Goal: Task Accomplishment & Management: Complete application form

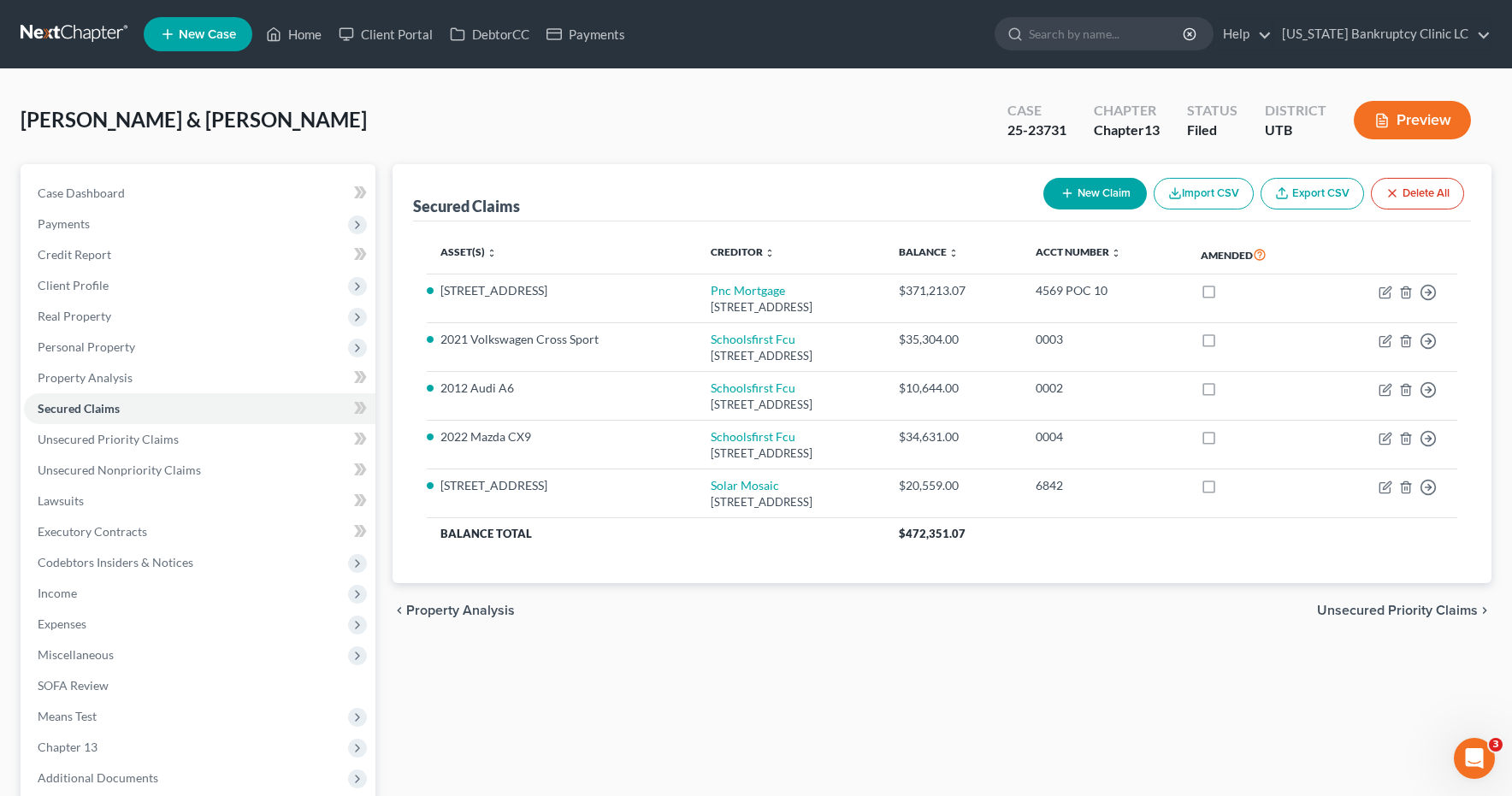
click at [81, 32] on link at bounding box center [75, 34] width 109 height 31
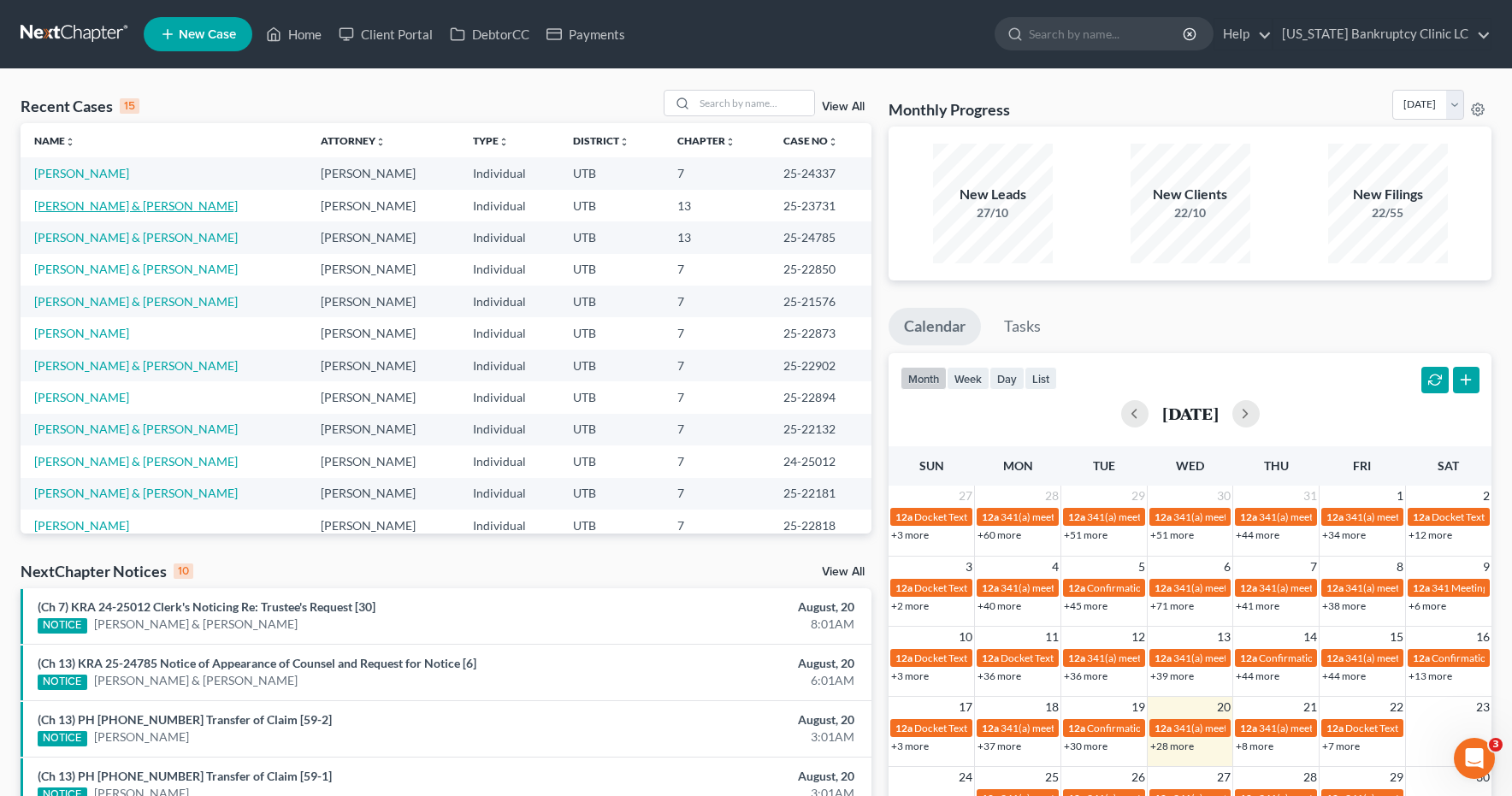
click at [116, 212] on link "[PERSON_NAME] & [PERSON_NAME]" at bounding box center [135, 205] width 204 height 14
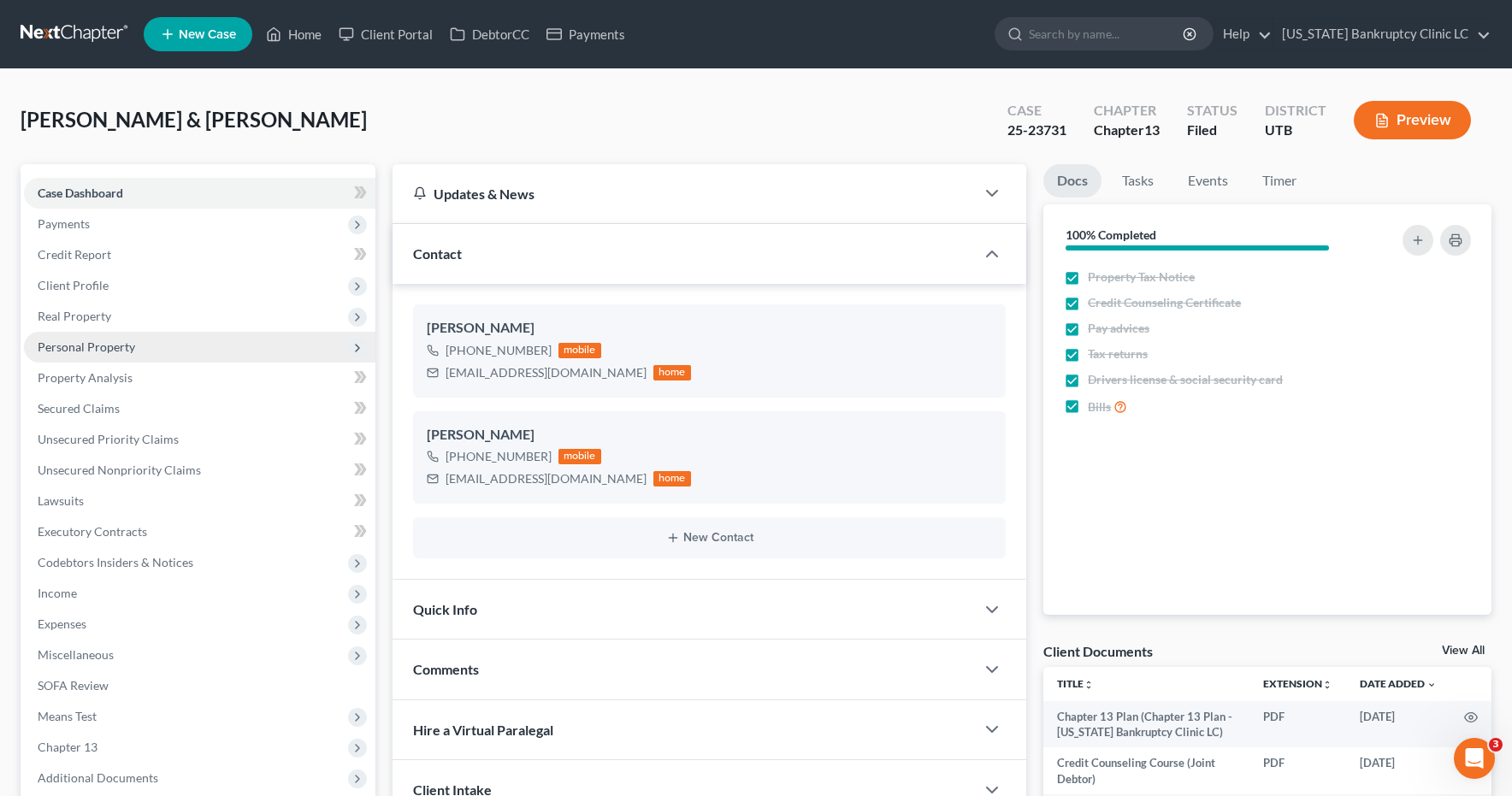
click at [60, 351] on span "Personal Property" at bounding box center [86, 346] width 98 height 14
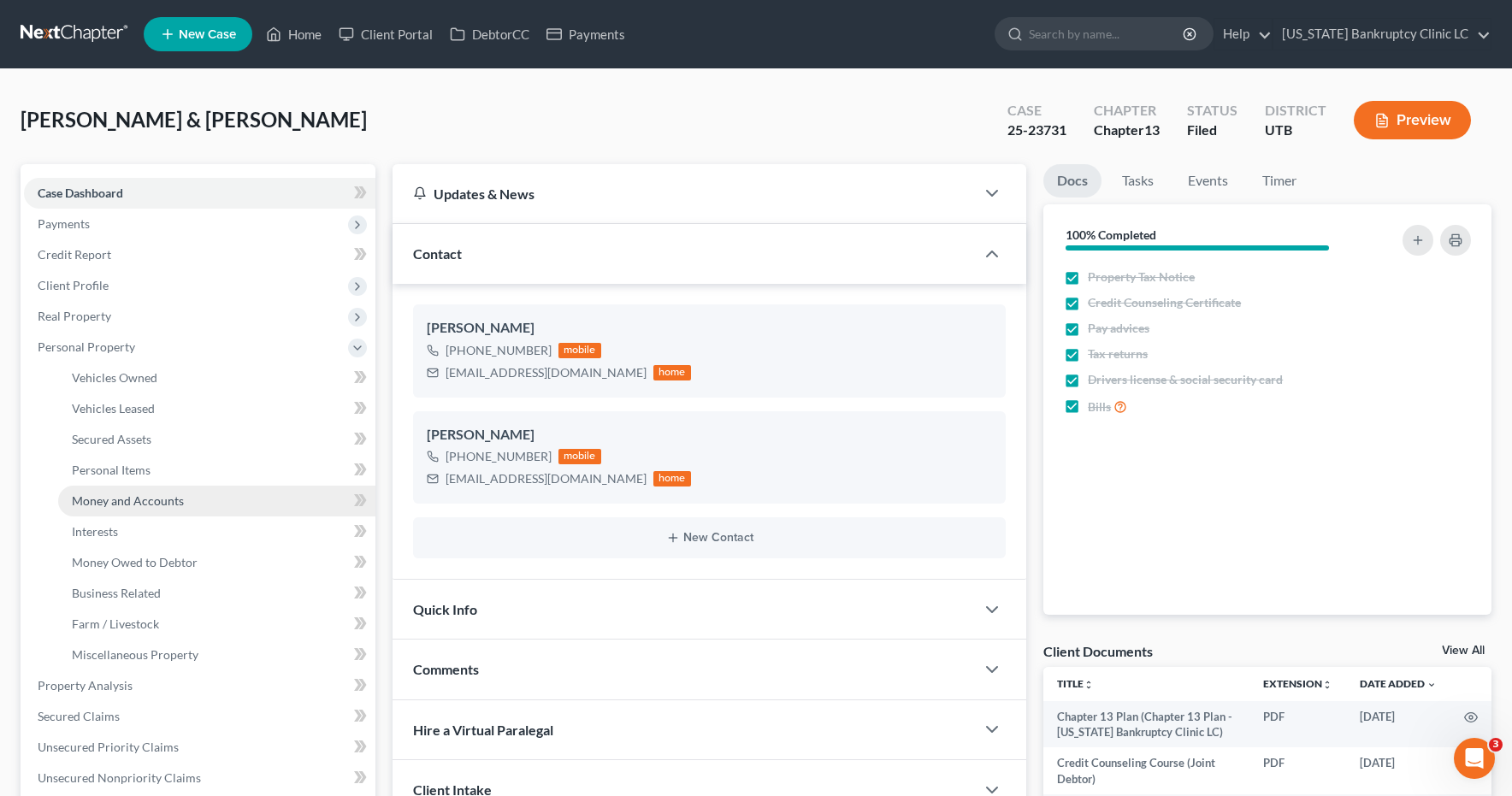
click at [84, 504] on span "Money and Accounts" at bounding box center [127, 500] width 112 height 14
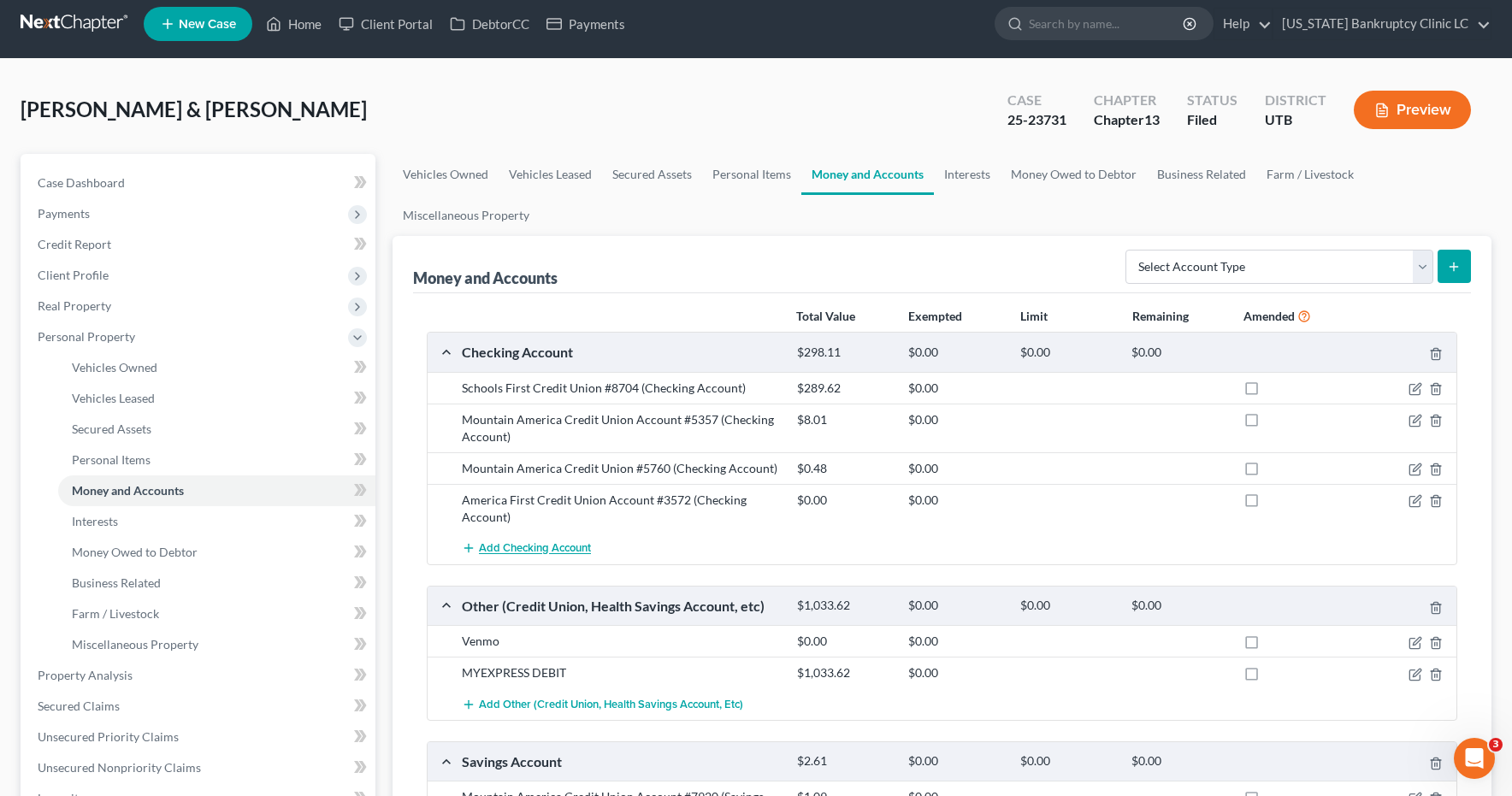
click at [538, 554] on span "Add Checking Account" at bounding box center [535, 549] width 112 height 14
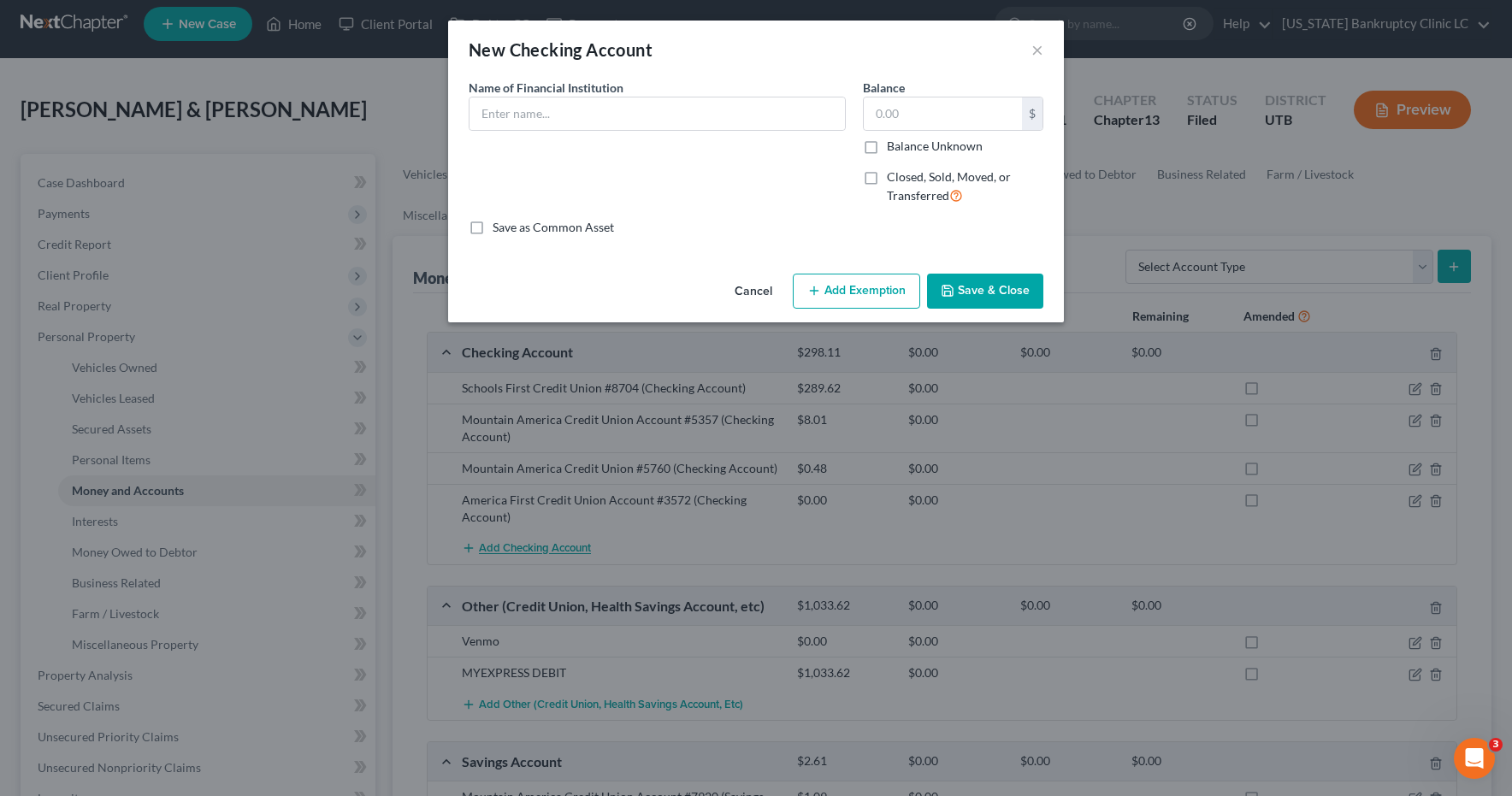
scroll to position [7, 0]
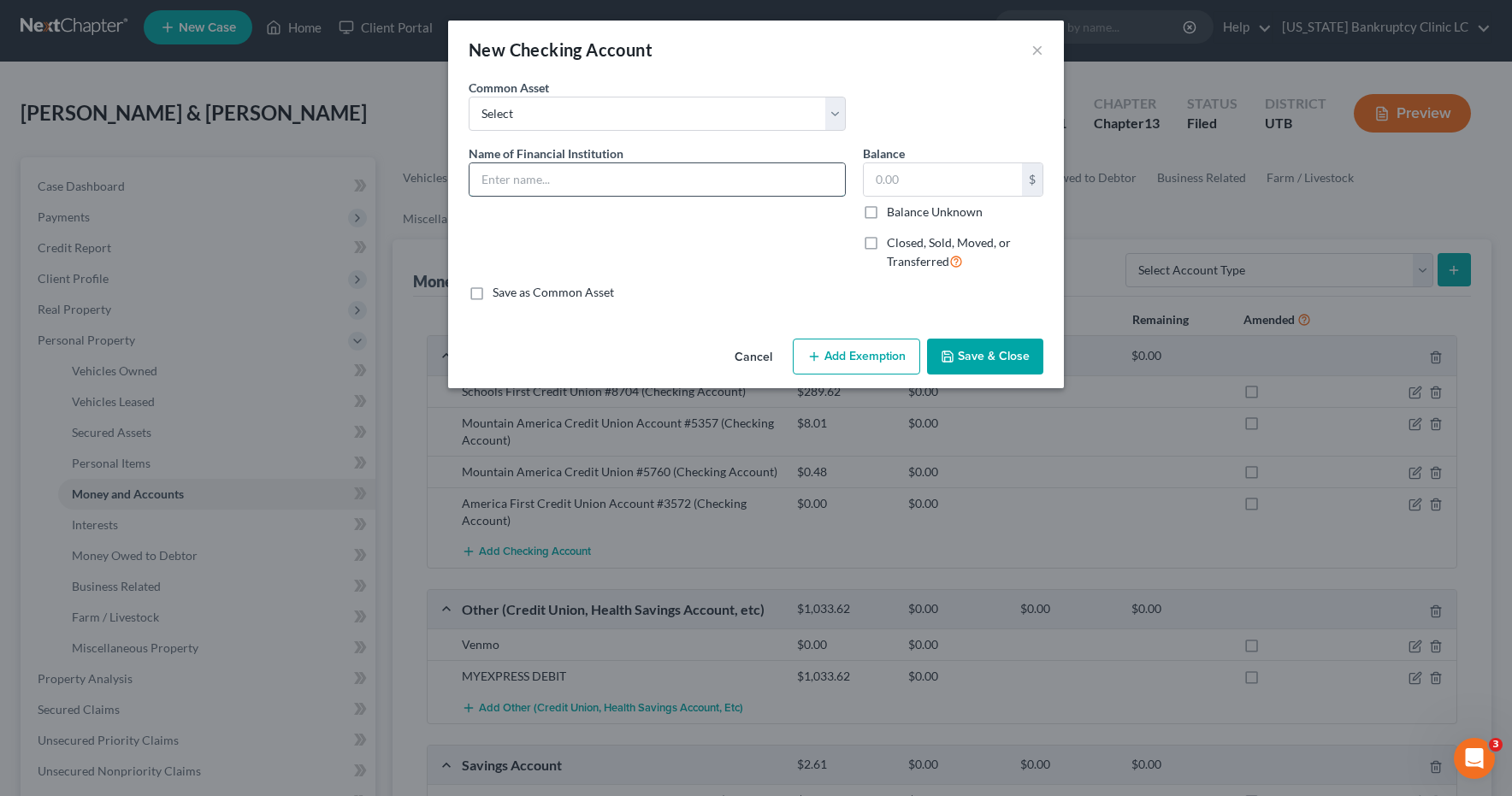
click at [521, 178] on input "text" at bounding box center [658, 179] width 376 height 33
type input "Cyprus Credit Union Account #120"
type input "814.26"
click at [981, 347] on button "Save & Close" at bounding box center [986, 356] width 117 height 36
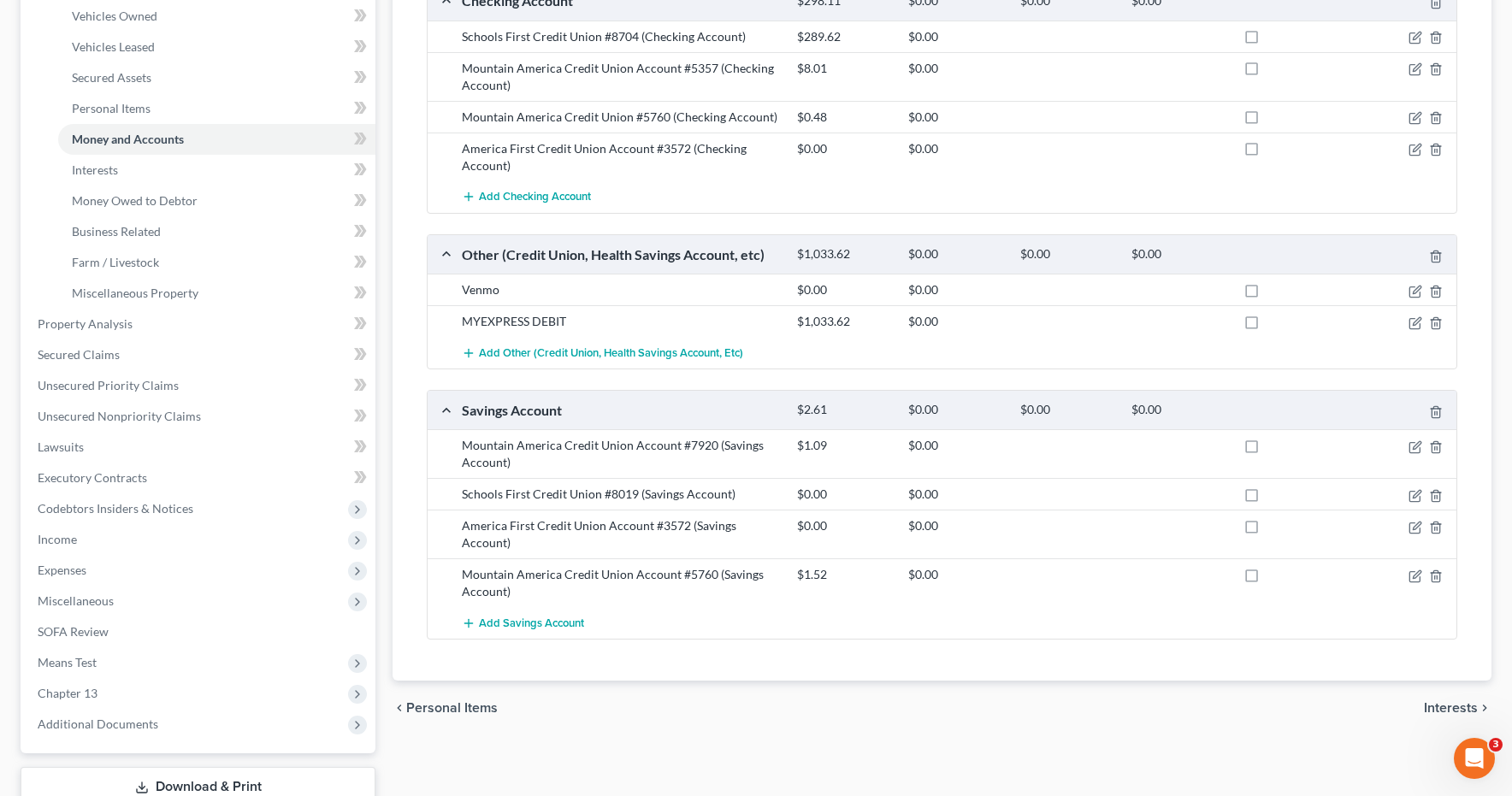
scroll to position [482, 0]
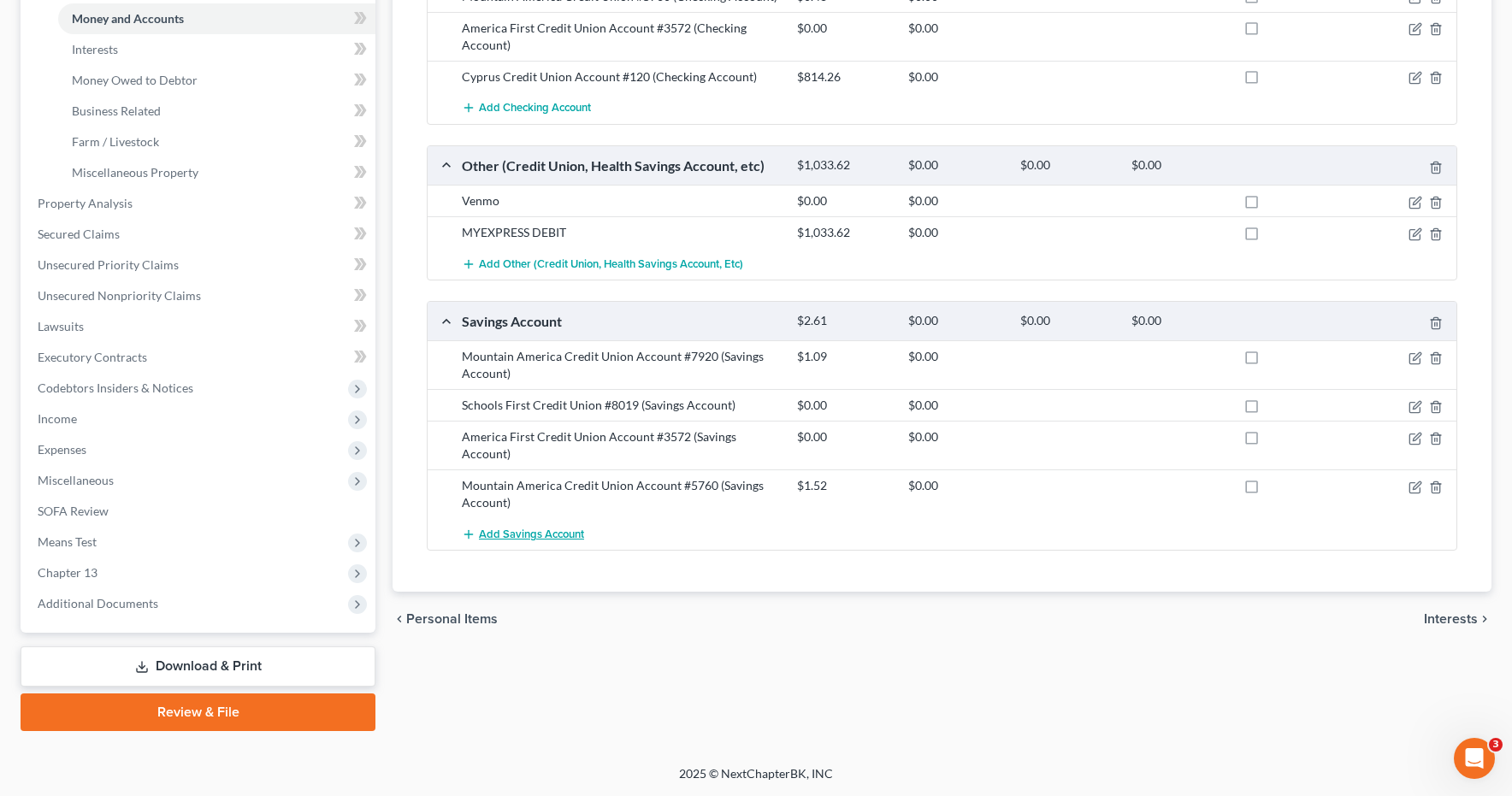
click at [536, 535] on span "Add Savings Account" at bounding box center [532, 535] width 105 height 14
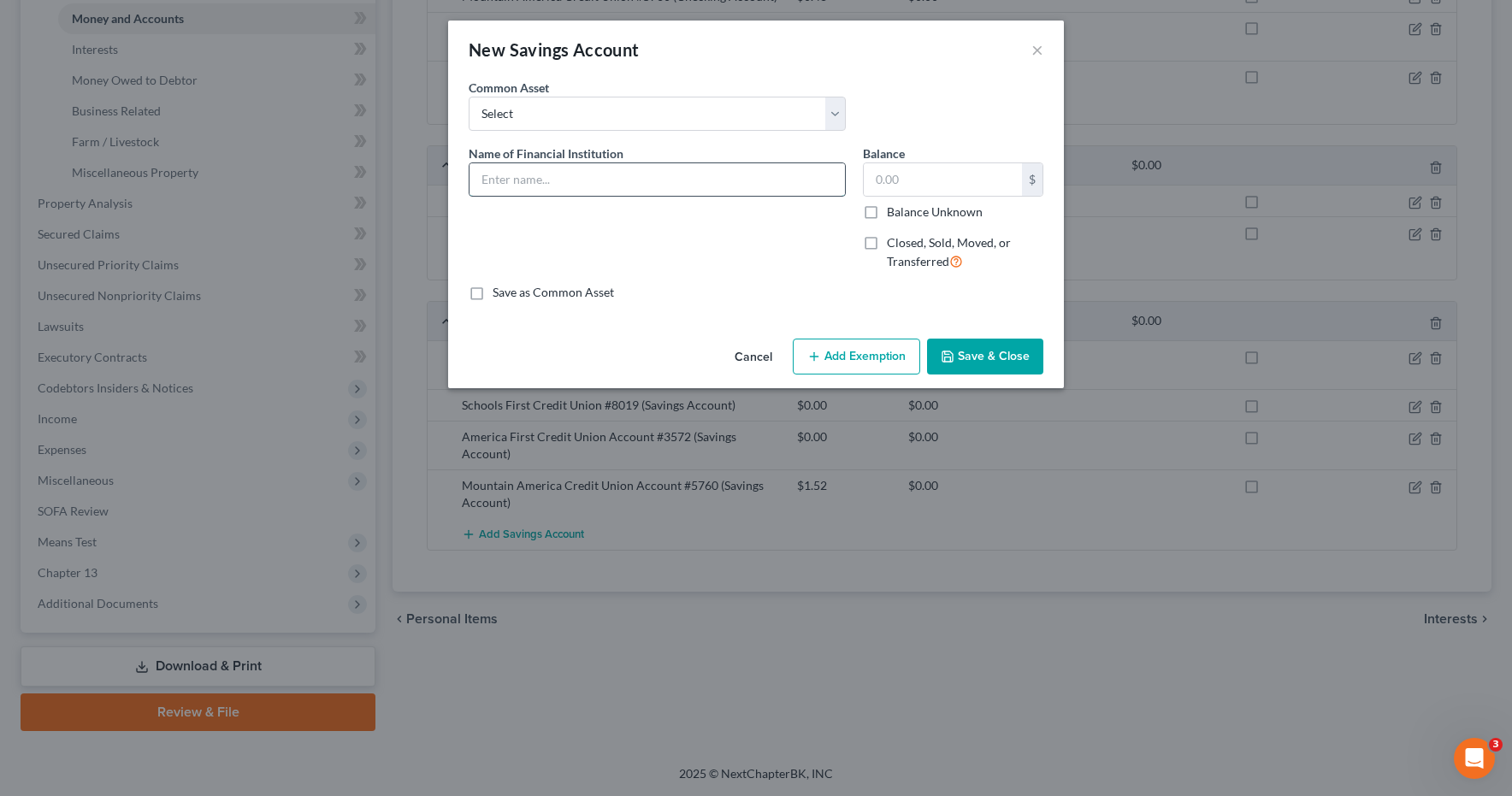
click at [605, 183] on input "text" at bounding box center [658, 179] width 376 height 33
type input "Cyprus Credit Union Account #120"
type input "50.00"
click at [981, 360] on button "Save & Close" at bounding box center [986, 356] width 117 height 36
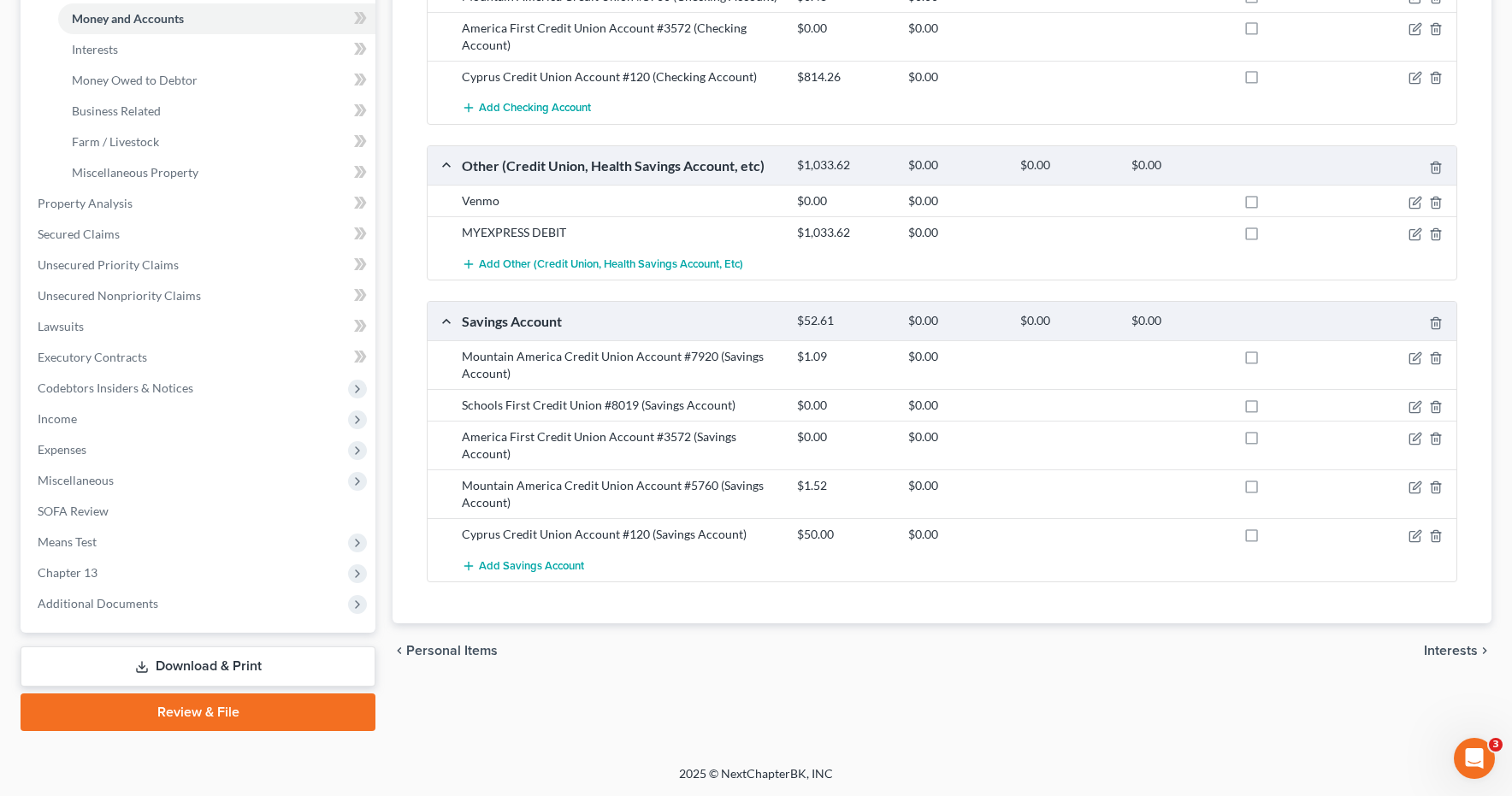
click at [190, 667] on link "Download & Print" at bounding box center [198, 666] width 355 height 40
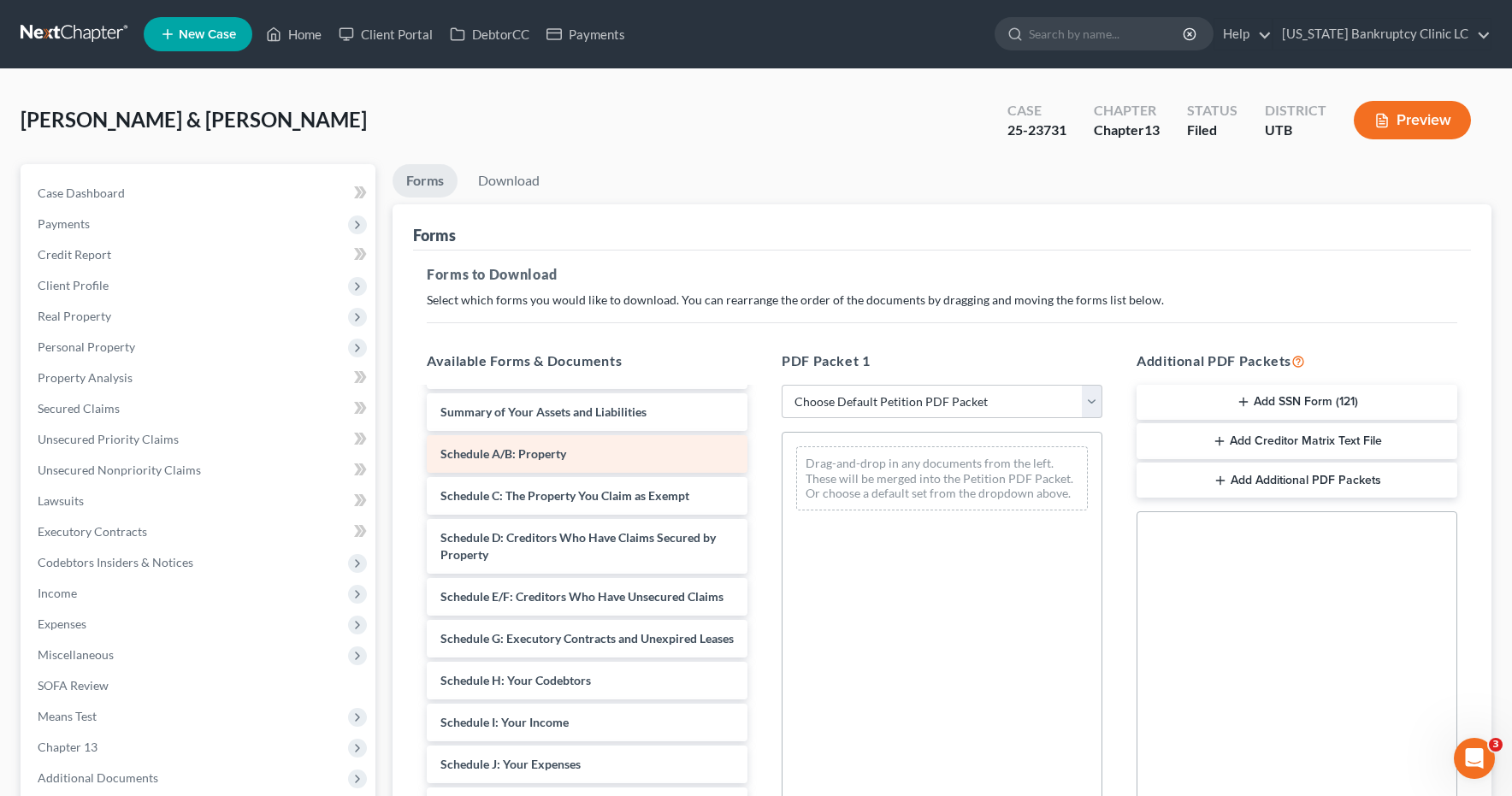
scroll to position [198, 0]
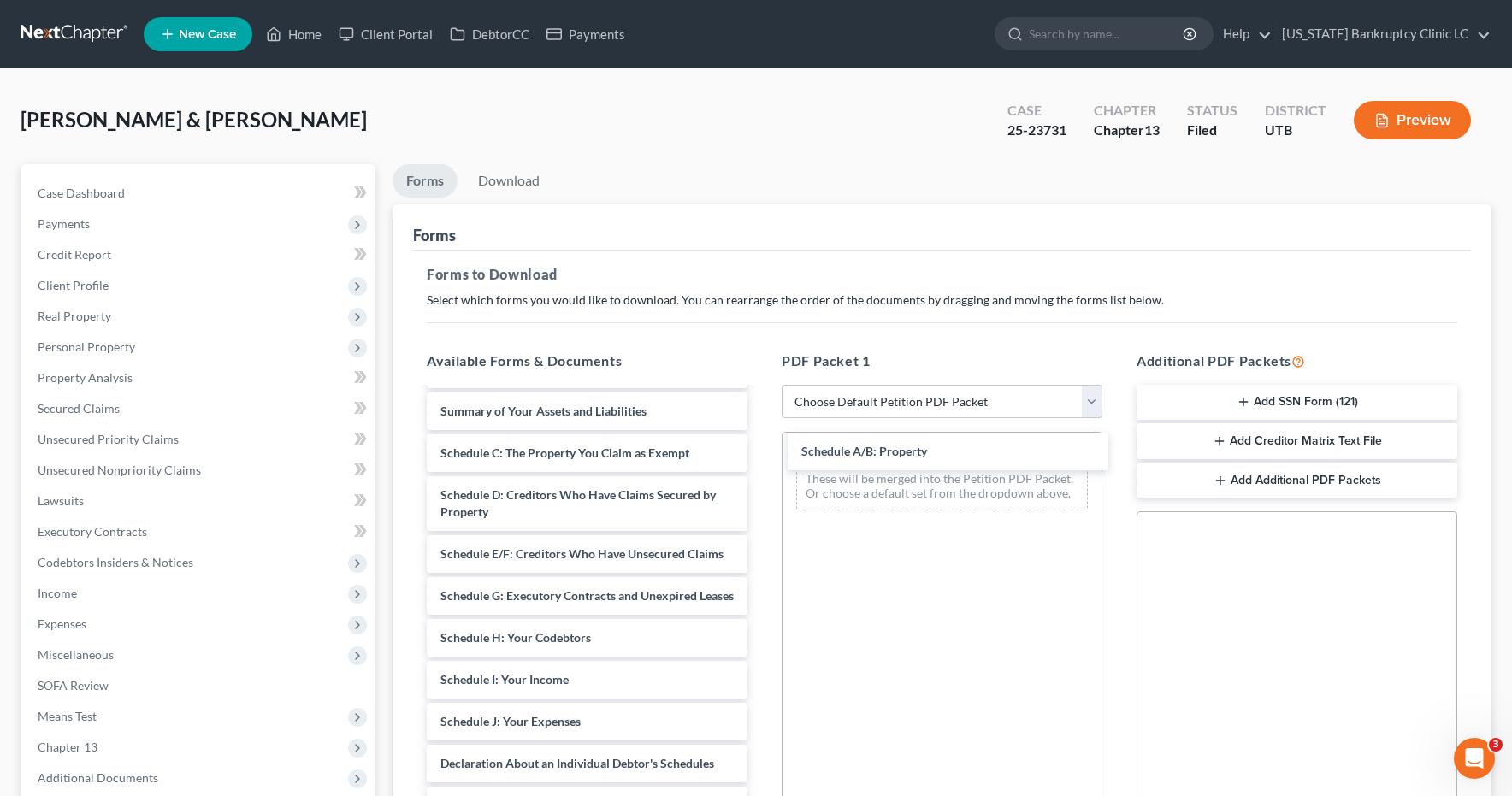
drag, startPoint x: 514, startPoint y: 442, endPoint x: 872, endPoint y: 458, distance: 358.4
click at [761, 457] on div "Schedule A/B: Property Chapter 13 Plan (Chapter 13 Plan - [US_STATE] Bankruptcy…" at bounding box center [587, 650] width 348 height 919
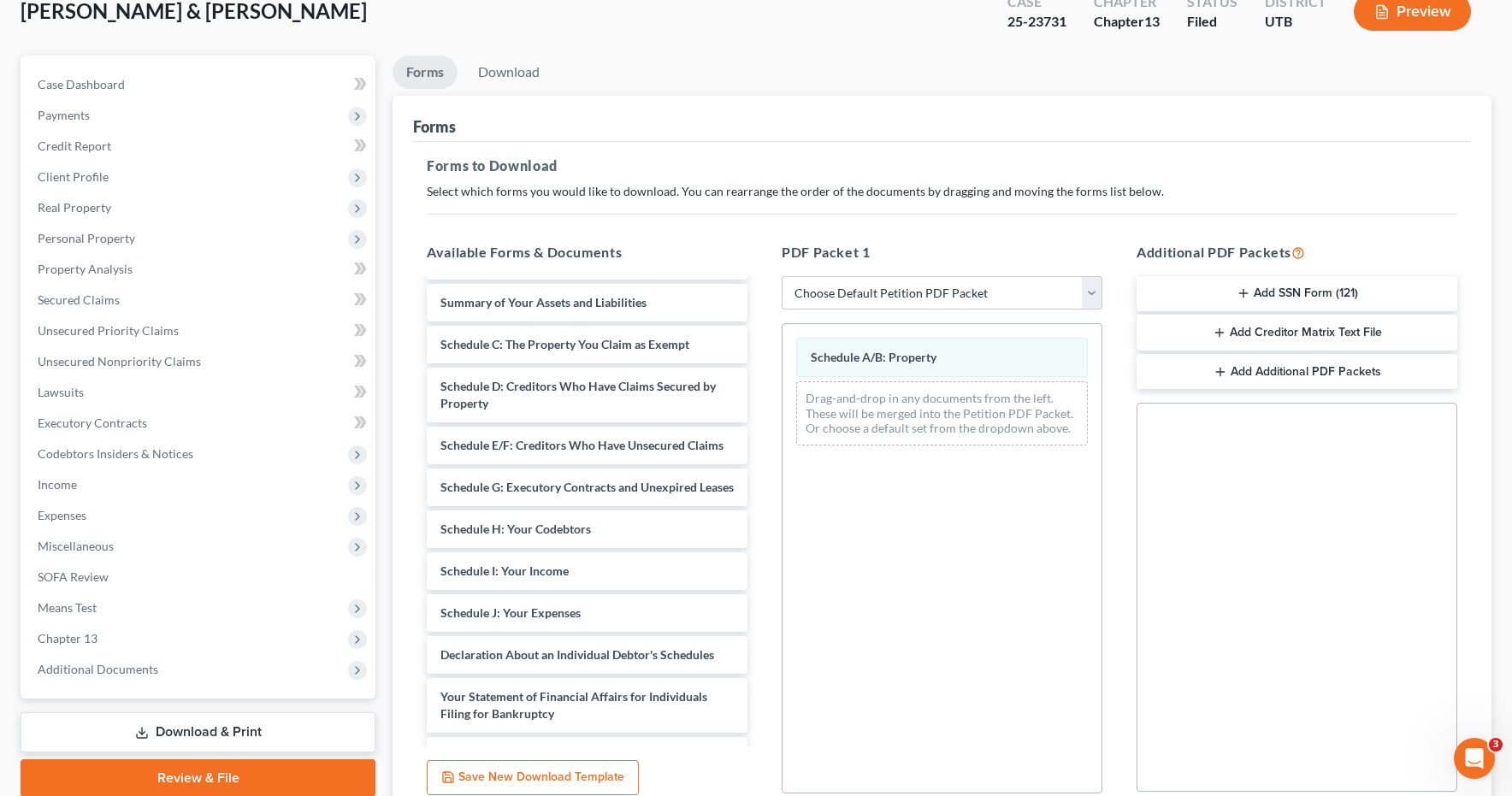
scroll to position [260, 0]
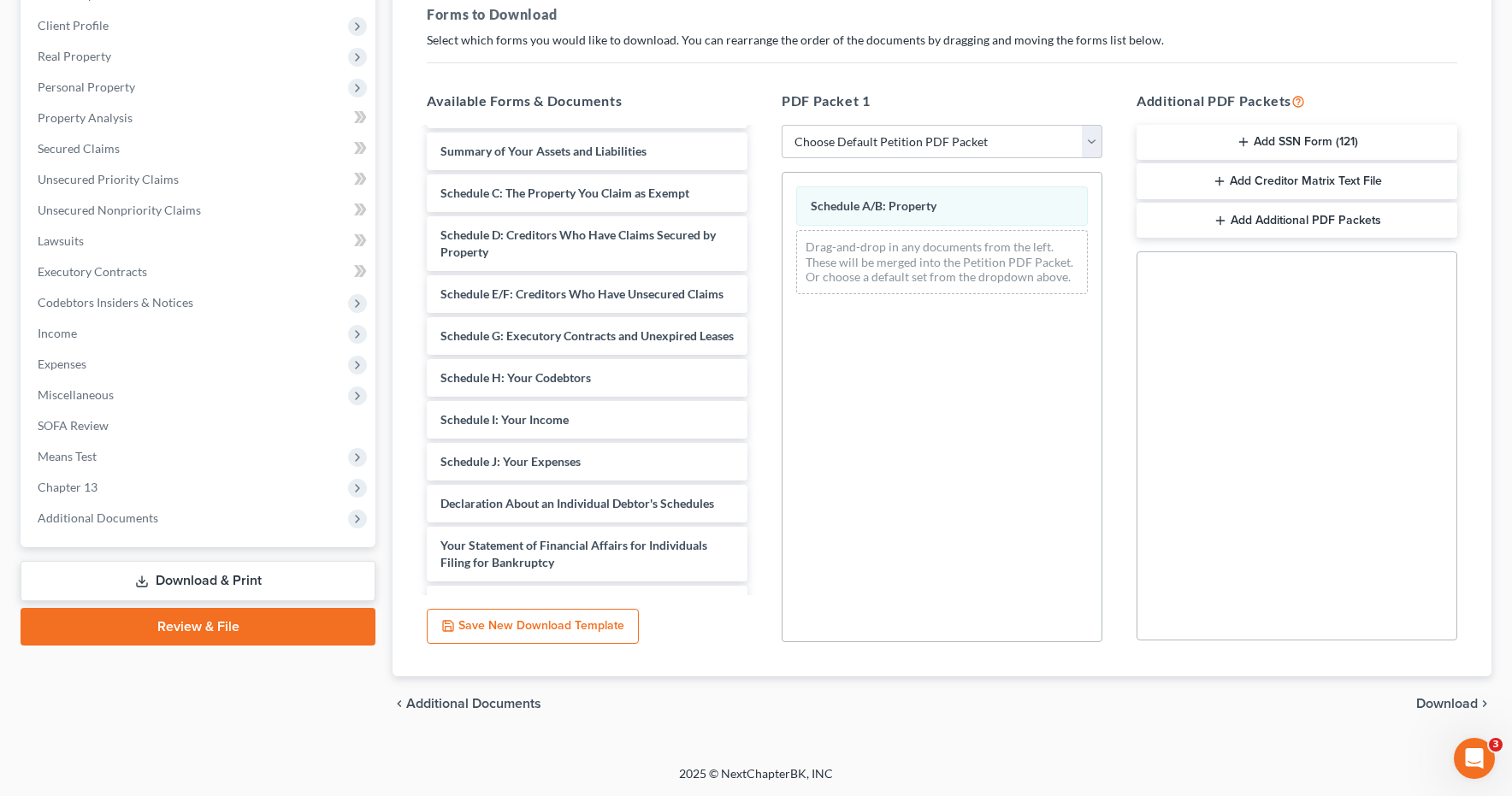
click at [1446, 704] on span "Download" at bounding box center [1447, 704] width 62 height 14
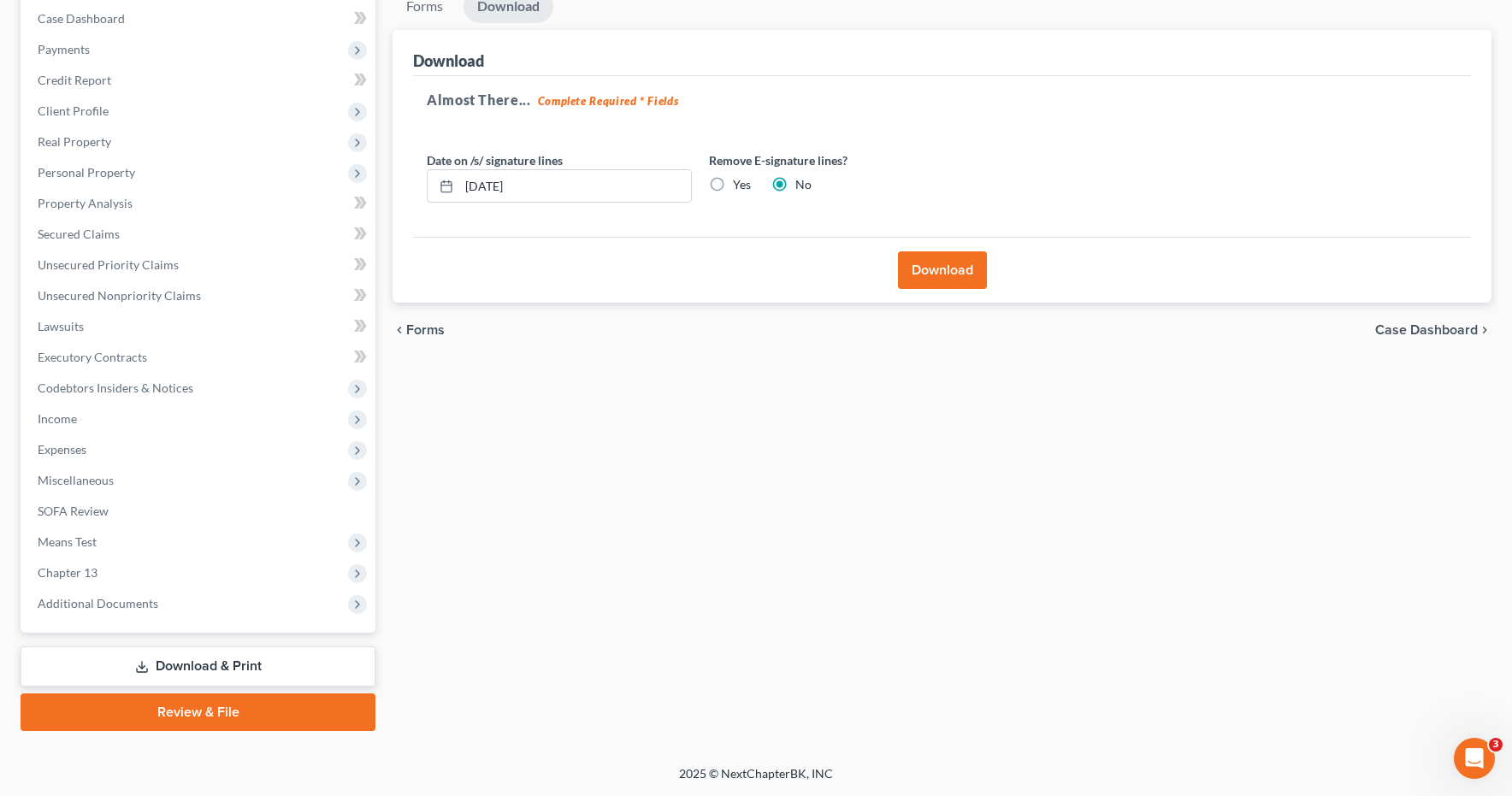
click at [917, 269] on button "Download" at bounding box center [943, 271] width 89 height 38
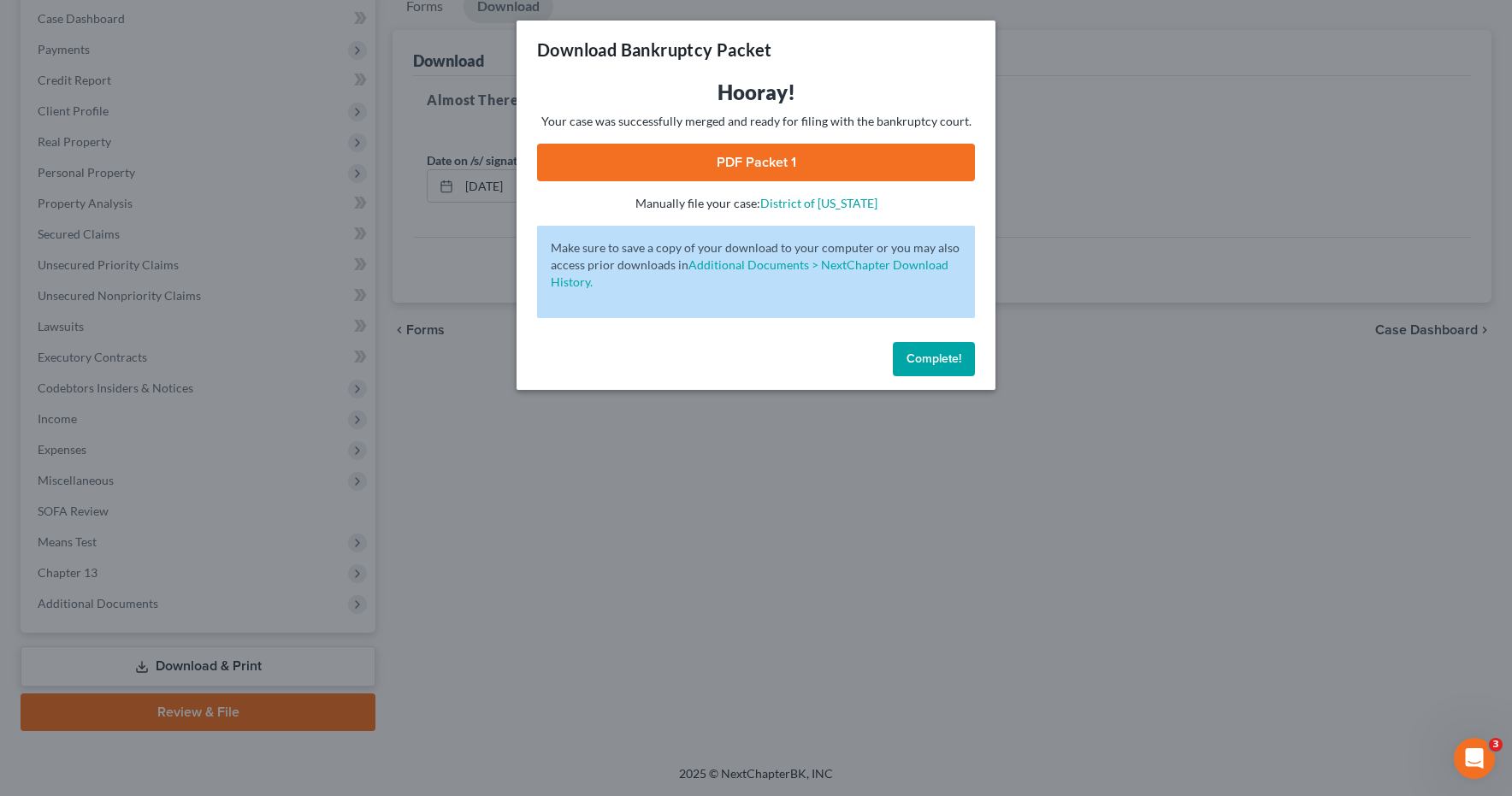
click at [724, 159] on link "PDF Packet 1" at bounding box center [756, 163] width 438 height 38
click at [946, 359] on span "Complete!" at bounding box center [934, 358] width 55 height 14
